Goal: Information Seeking & Learning: Learn about a topic

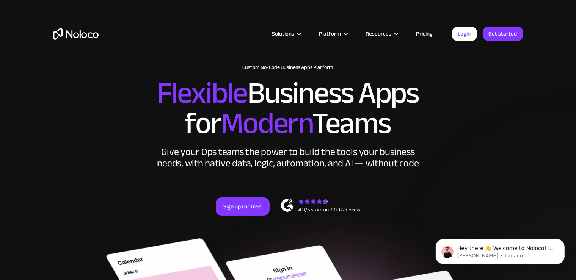
click at [425, 33] on link "Pricing" at bounding box center [425, 34] width 36 height 10
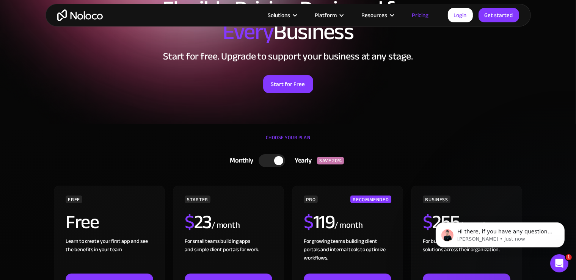
scroll to position [133, 0]
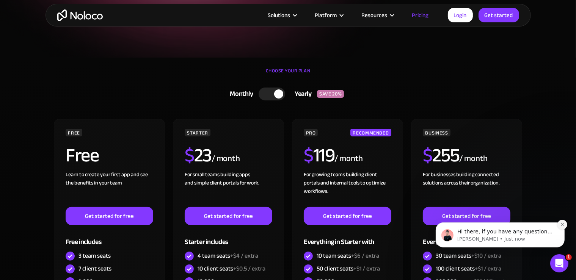
click at [565, 223] on button "Dismiss notification" at bounding box center [562, 224] width 10 height 10
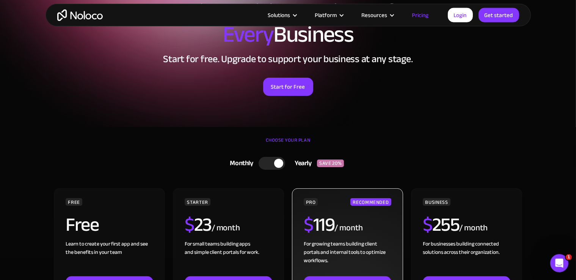
scroll to position [0, 0]
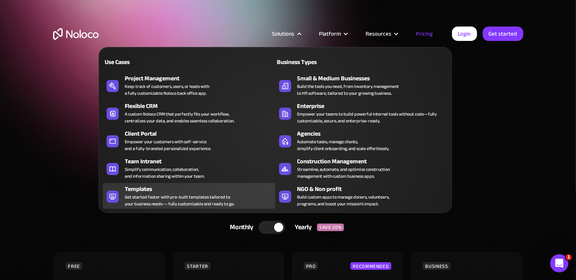
click at [163, 195] on div "Get started faster with pre-built templates tailored to your business needs — f…" at bounding box center [180, 201] width 110 height 14
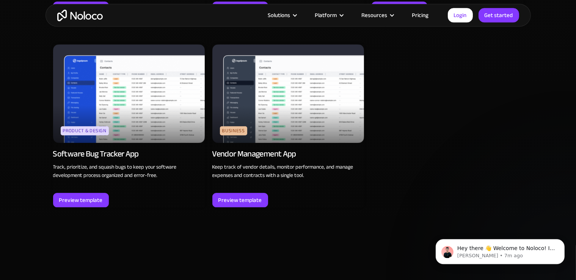
scroll to position [2135, 0]
drag, startPoint x: 232, startPoint y: 199, endPoint x: 237, endPoint y: 198, distance: 5.7
click at [233, 198] on div "Preview template" at bounding box center [240, 200] width 44 height 10
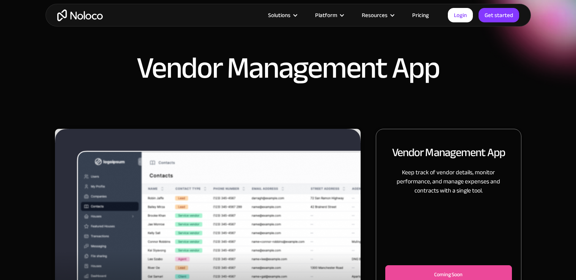
click at [407, 270] on div "Coming Soon" at bounding box center [448, 274] width 101 height 9
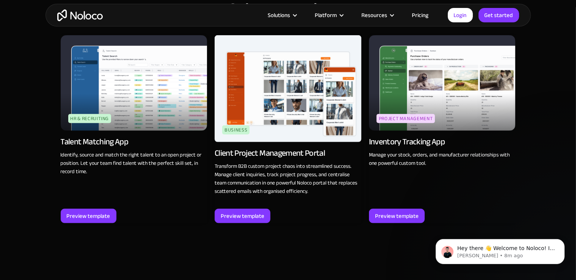
click at [296, 121] on img at bounding box center [288, 88] width 147 height 107
